Goal: Obtain resource: Obtain resource

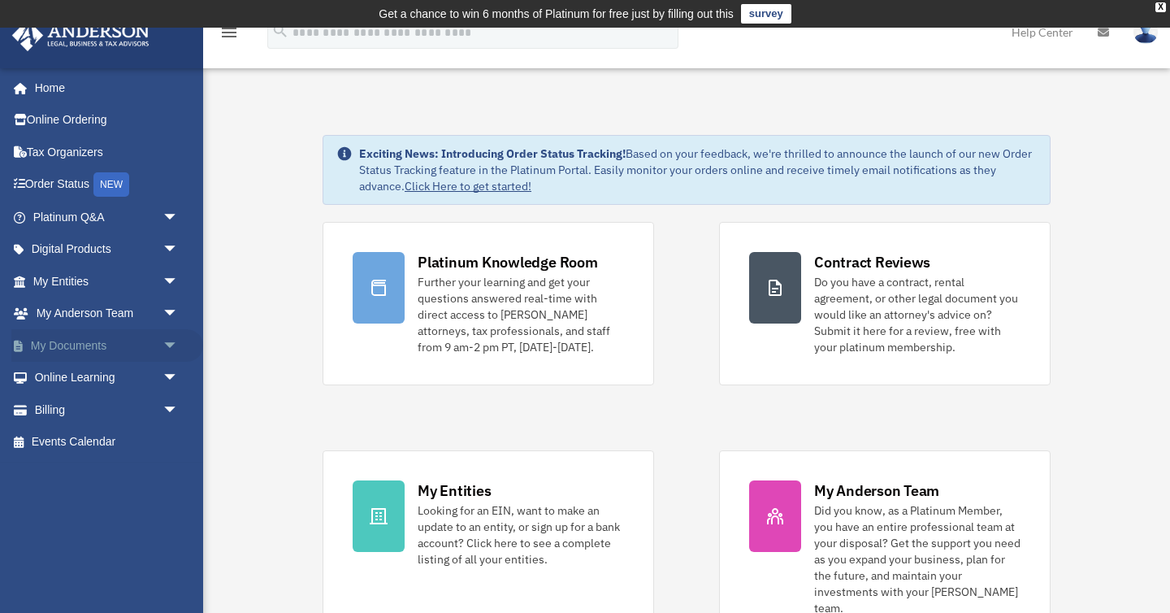
click at [168, 341] on span "arrow_drop_down" at bounding box center [179, 345] width 33 height 33
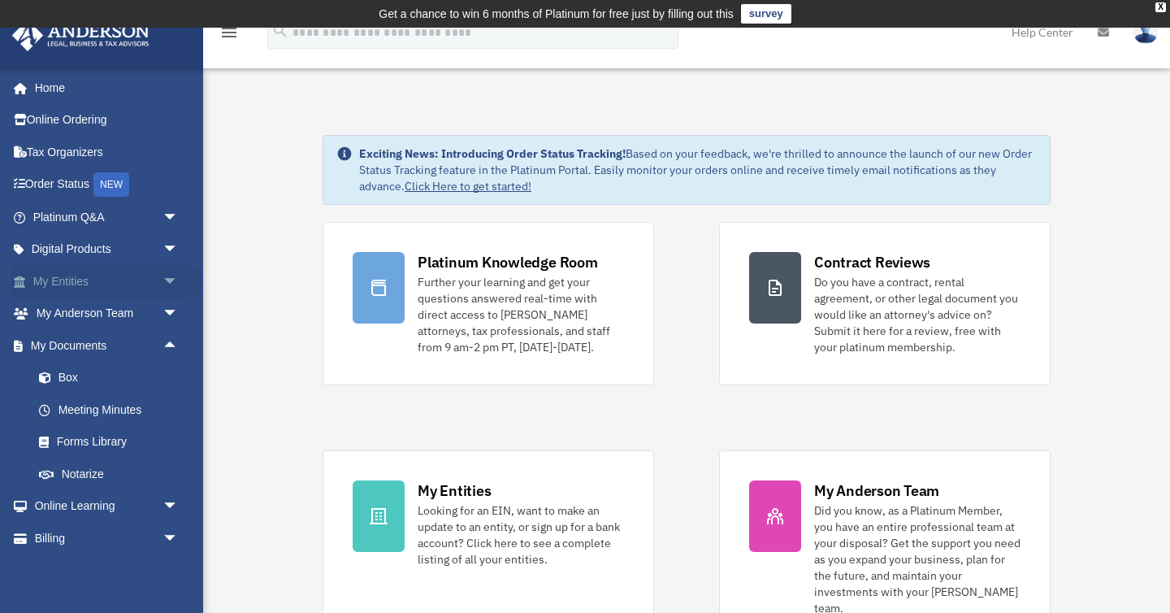
click at [171, 280] on span "arrow_drop_down" at bounding box center [179, 281] width 33 height 33
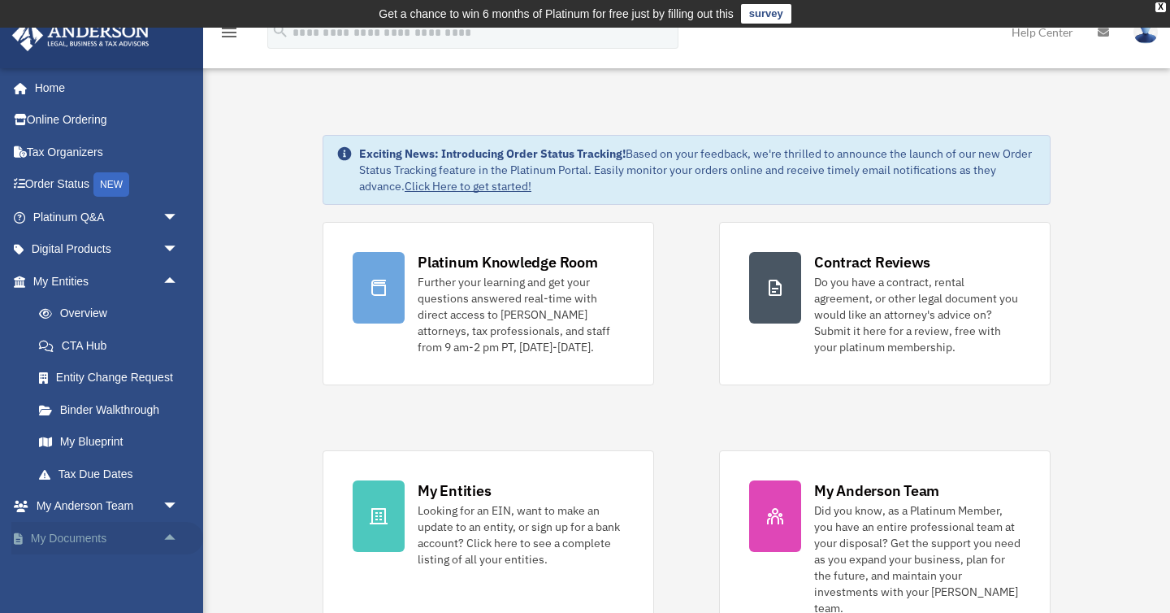
click at [173, 536] on span "arrow_drop_up" at bounding box center [179, 538] width 33 height 33
click at [65, 536] on link "My Documents arrow_drop_down" at bounding box center [107, 538] width 192 height 33
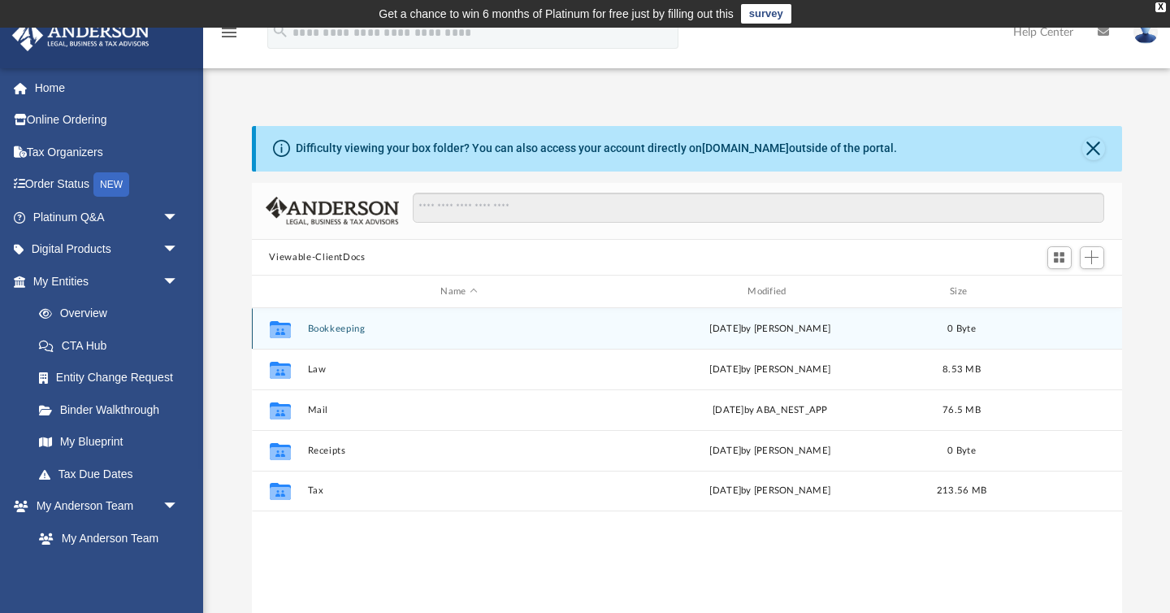
scroll to position [369, 870]
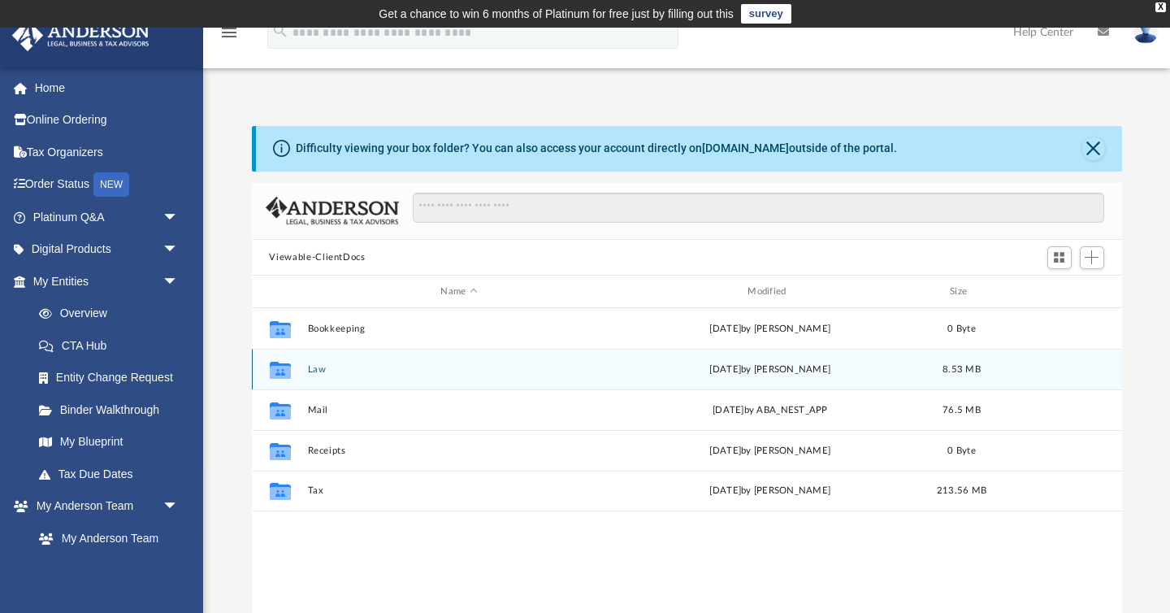
click at [316, 368] on button "Law" at bounding box center [459, 369] width 304 height 11
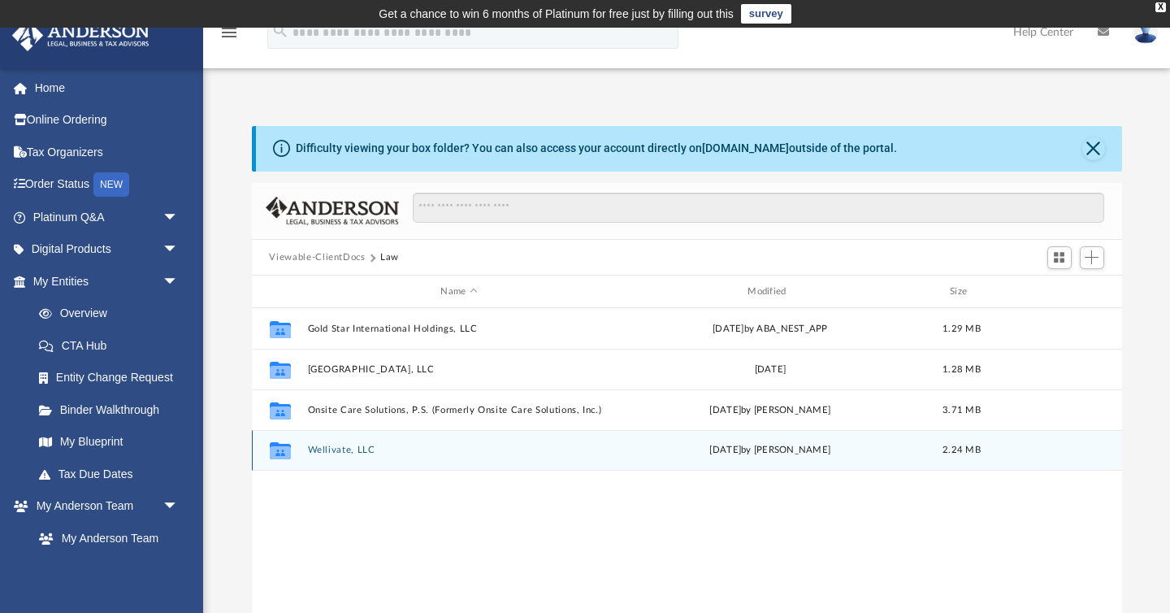
click at [329, 452] on button "Wellivate, LLC" at bounding box center [459, 450] width 304 height 11
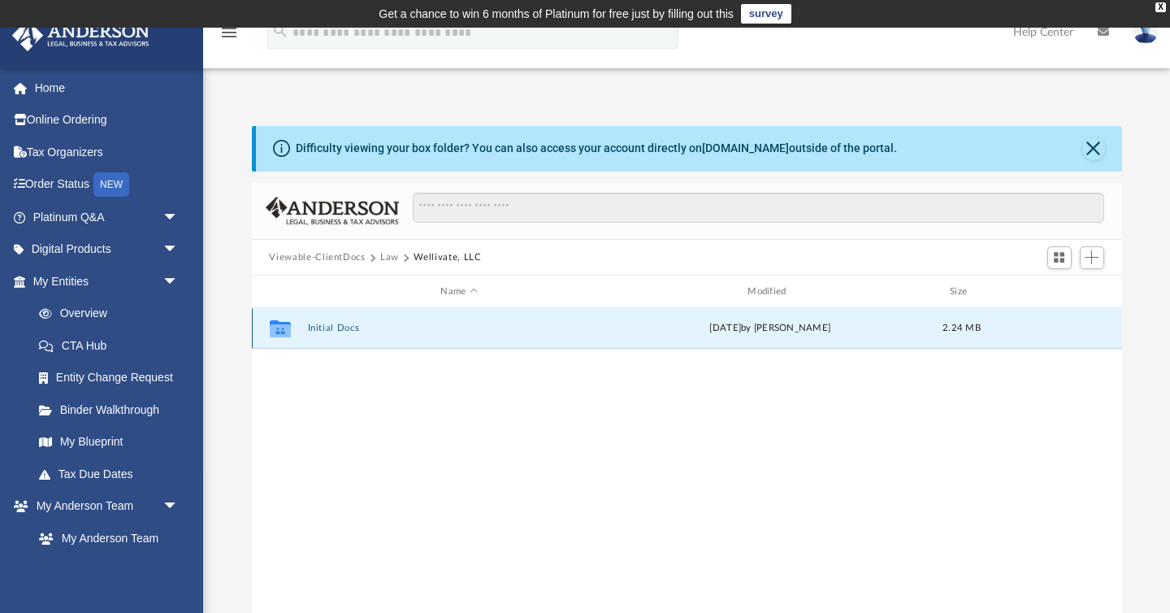
click at [332, 328] on button "Initial Docs" at bounding box center [459, 328] width 304 height 11
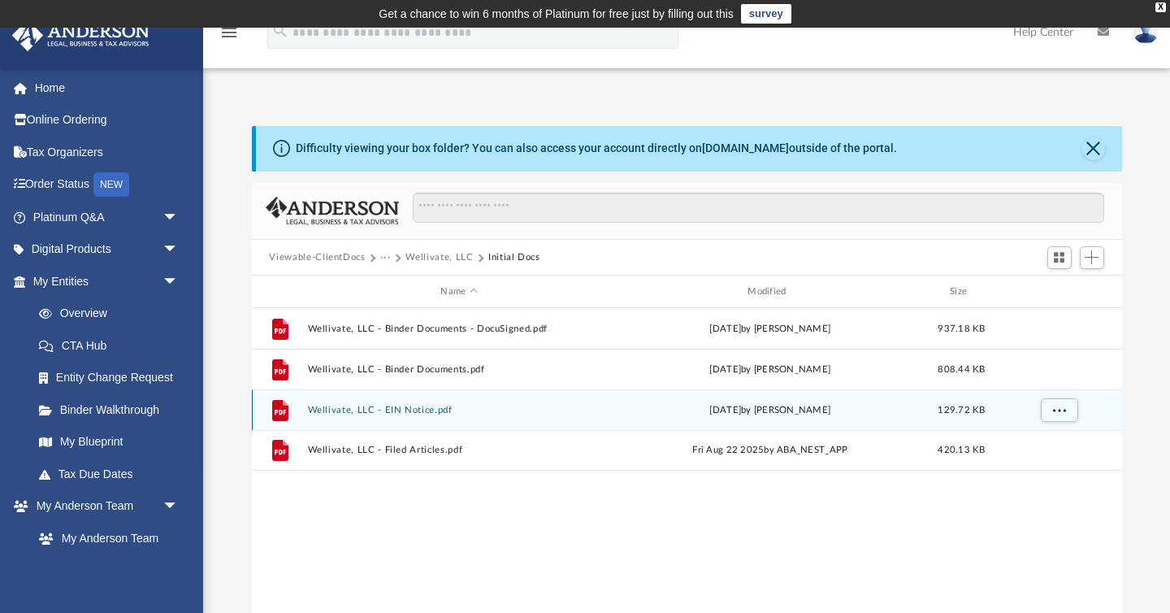
click at [412, 409] on button "Wellivate, LLC - EIN Notice.pdf" at bounding box center [459, 410] width 304 height 11
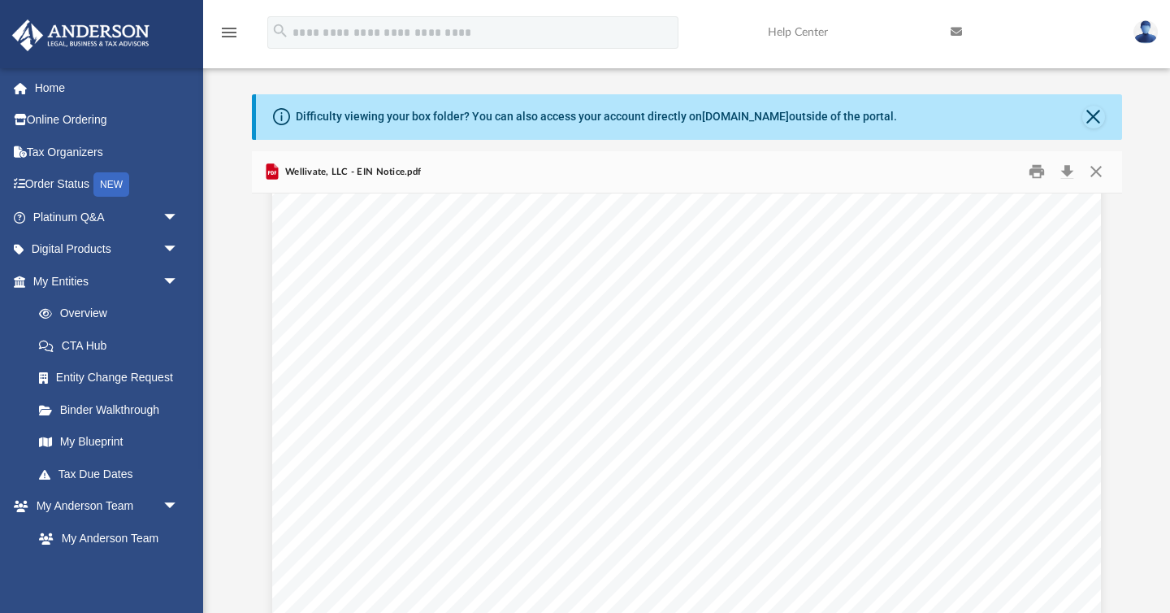
scroll to position [2871, 0]
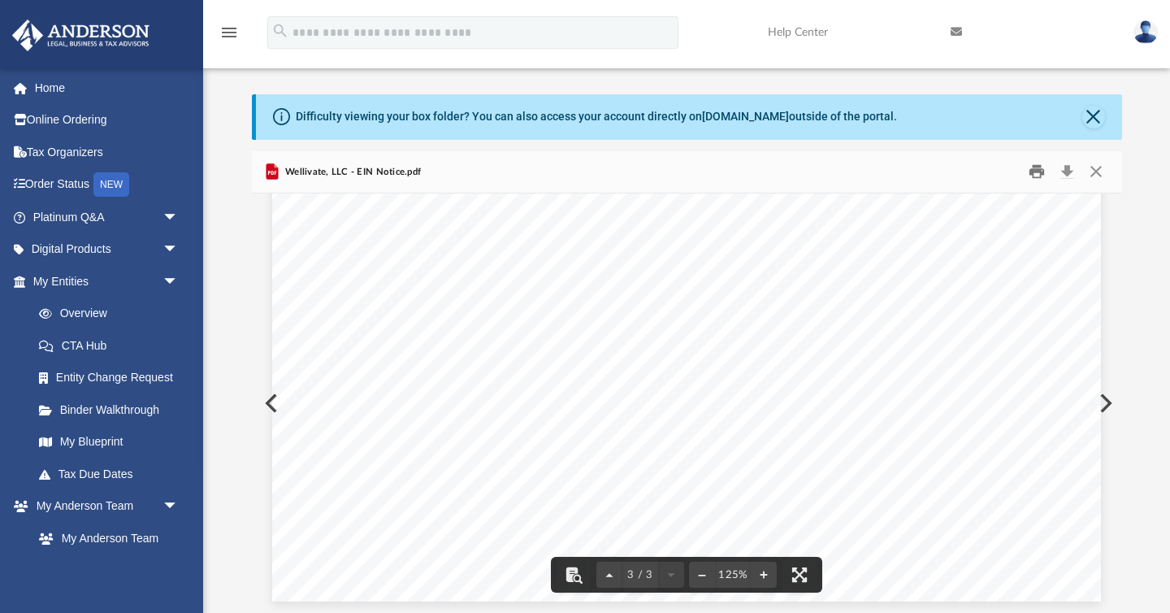
click at [1034, 166] on button "Print" at bounding box center [1037, 171] width 33 height 25
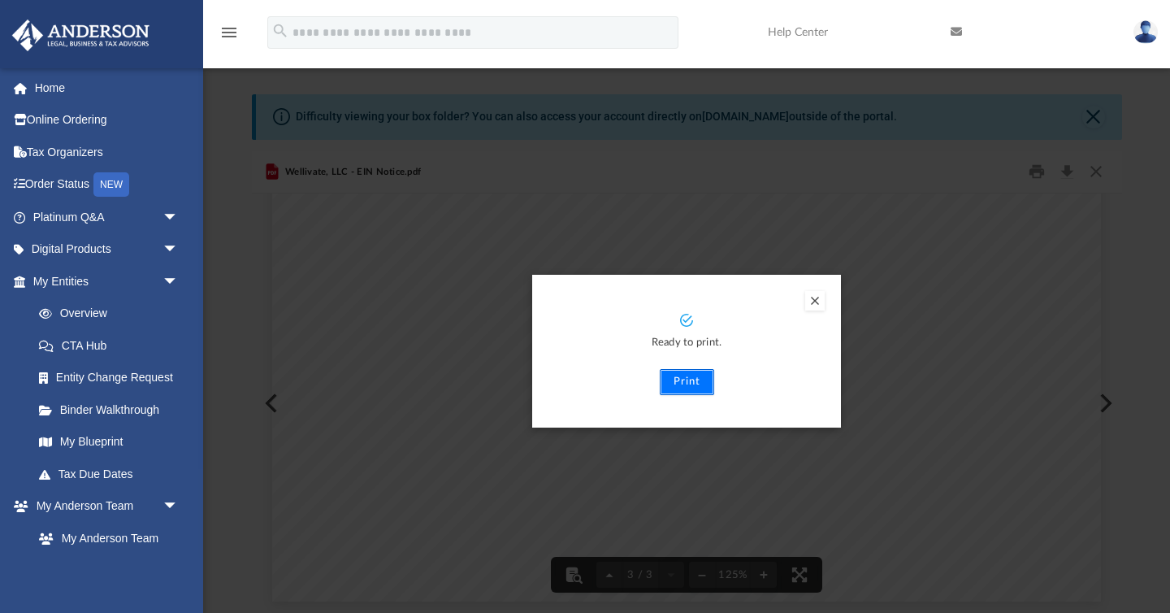
click at [700, 383] on button "Print" at bounding box center [687, 382] width 54 height 26
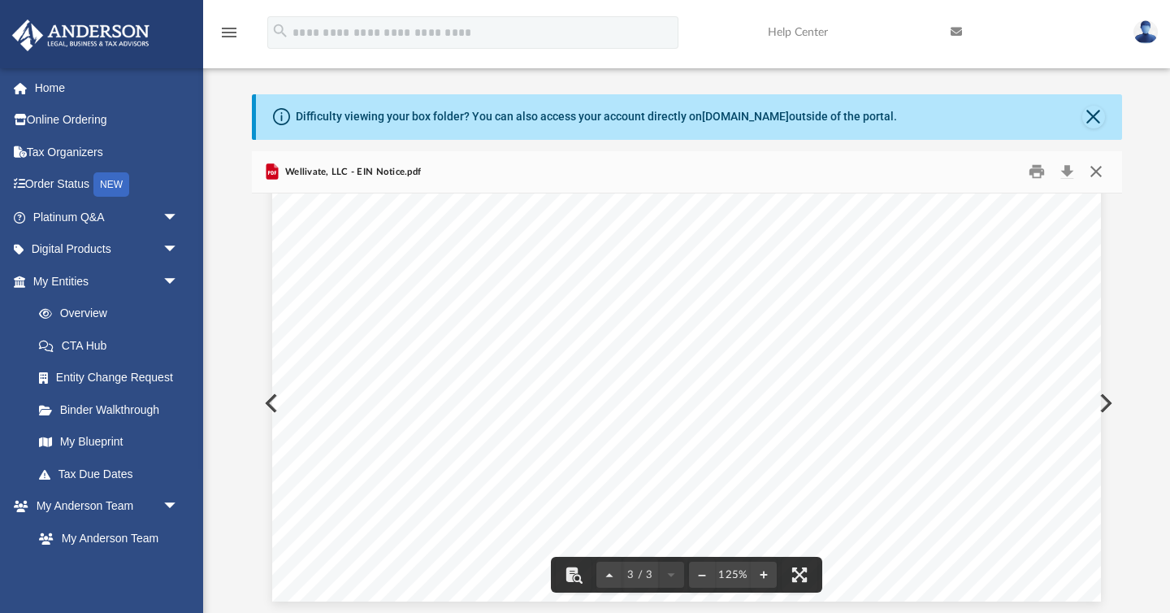
click at [1100, 175] on button "Close" at bounding box center [1096, 171] width 29 height 25
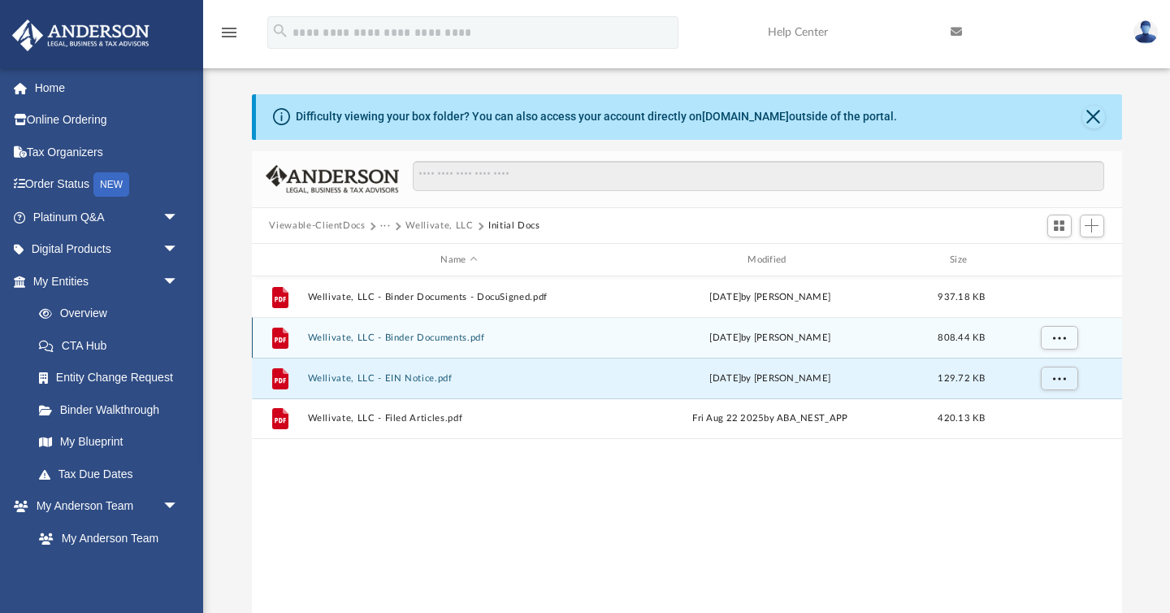
click at [412, 336] on button "Wellivate, LLC - Binder Documents.pdf" at bounding box center [459, 337] width 304 height 11
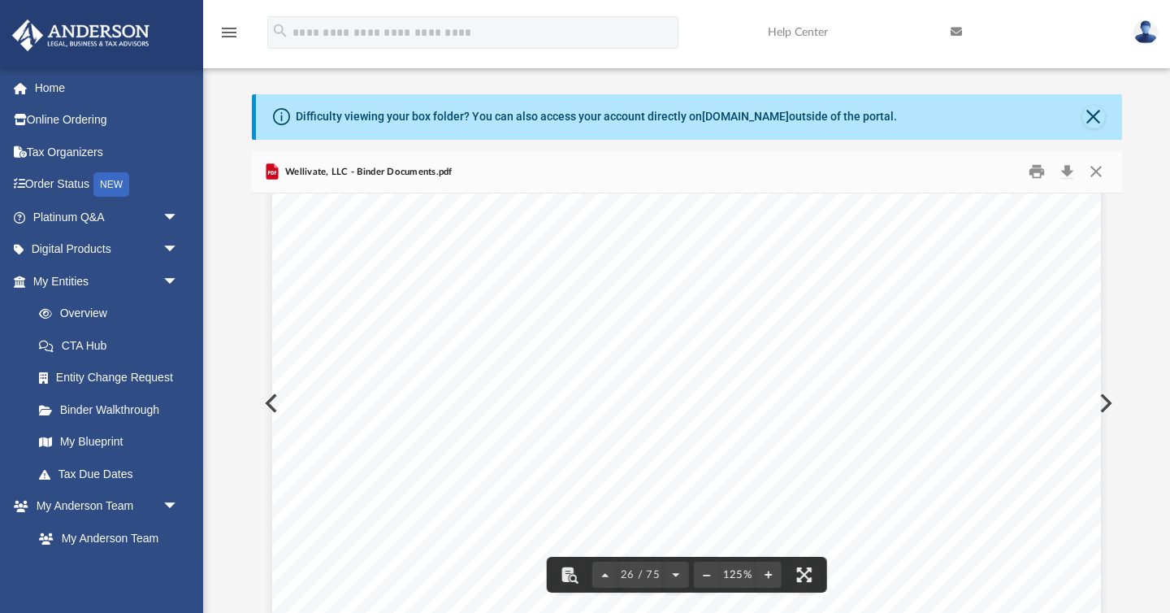
scroll to position [27671, 0]
click at [1143, 32] on img at bounding box center [1146, 32] width 24 height 24
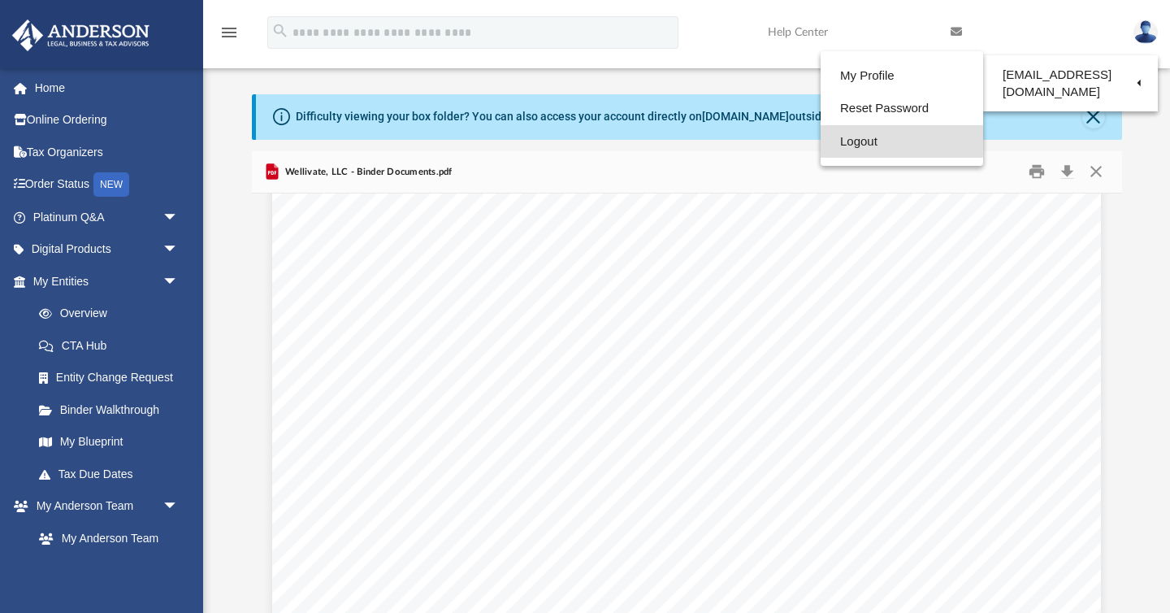
click at [871, 145] on link "Logout" at bounding box center [902, 141] width 163 height 33
